Goal: Task Accomplishment & Management: Use online tool/utility

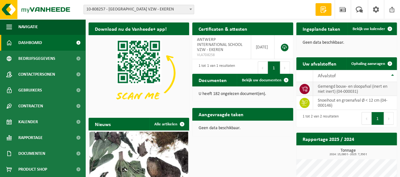
click at [325, 89] on td "gemengd bouw- en sloopafval (inert en niet inert) (04-000031)" at bounding box center [355, 89] width 84 height 14
click at [306, 87] on icon at bounding box center [305, 89] width 6 height 6
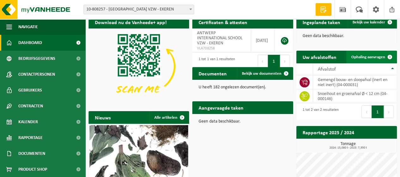
click at [360, 56] on span "Ophaling aanvragen" at bounding box center [369, 57] width 34 height 4
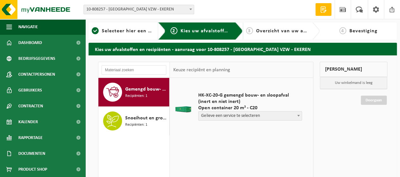
click at [230, 117] on span "Gelieve een service te selecteren" at bounding box center [250, 115] width 103 height 9
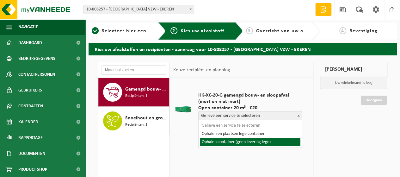
select select "P2PL-VEL-077968_HK-XC-20-GN-00_04-000031_72"
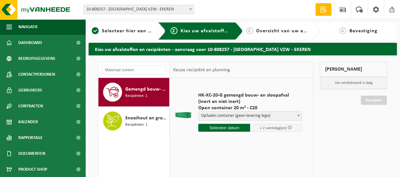
click at [238, 127] on input "text" at bounding box center [224, 128] width 52 height 8
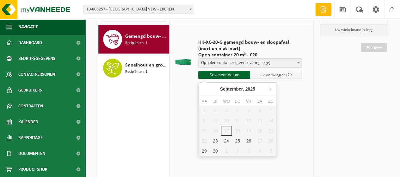
scroll to position [53, 0]
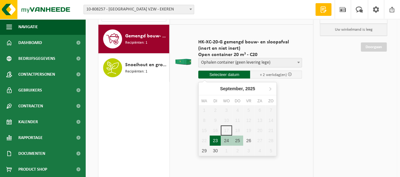
click at [215, 136] on div "23" at bounding box center [215, 140] width 11 height 10
type input "Van 2025-09-23"
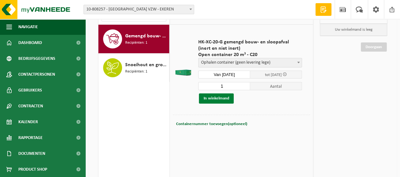
click at [218, 97] on button "In winkelmand" at bounding box center [216, 98] width 35 height 10
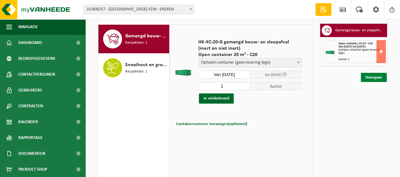
click at [376, 77] on link "Doorgaan" at bounding box center [374, 77] width 26 height 9
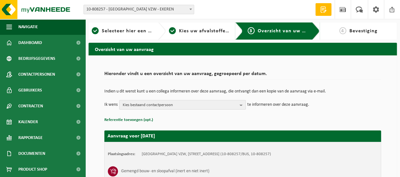
click at [241, 104] on b "button" at bounding box center [243, 104] width 6 height 9
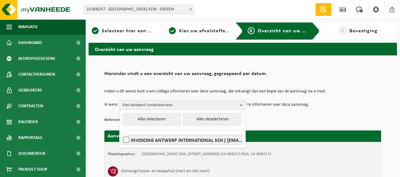
click at [126, 138] on label "INVOICING ANTWERP INTERNATIONAL SCH ( apelech@ais-antwerp.be )" at bounding box center [182, 139] width 120 height 9
click at [121, 132] on input "INVOICING ANTWERP INTERNATIONAL SCH ( apelech@ais-antwerp.be )" at bounding box center [121, 132] width 0 height 0
checkbox input "true"
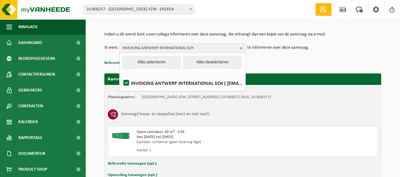
scroll to position [94, 0]
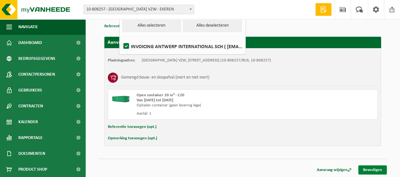
click at [368, 169] on link "Bevestigen" at bounding box center [373, 169] width 28 height 9
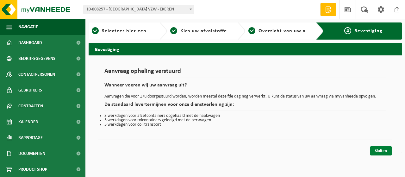
click at [382, 150] on link "Sluiten" at bounding box center [381, 150] width 22 height 9
